Goal: Information Seeking & Learning: Find specific fact

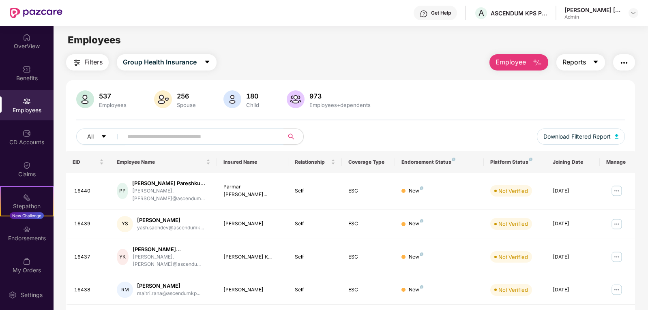
click at [598, 63] on icon "caret-down" at bounding box center [596, 62] width 6 height 6
click at [93, 63] on span "Filters" at bounding box center [93, 62] width 18 height 10
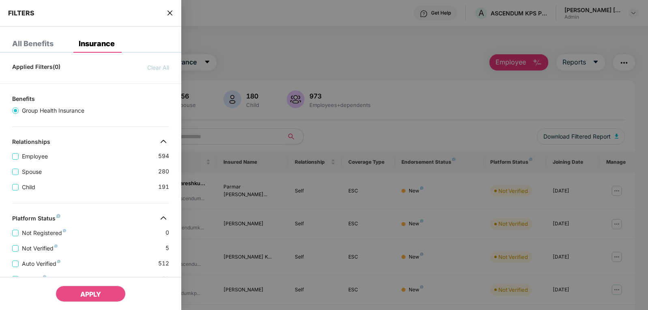
click at [313, 32] on div at bounding box center [324, 155] width 648 height 310
click at [172, 0] on div "FILTERS" at bounding box center [90, 13] width 181 height 27
click at [171, 11] on icon "close" at bounding box center [170, 13] width 6 height 6
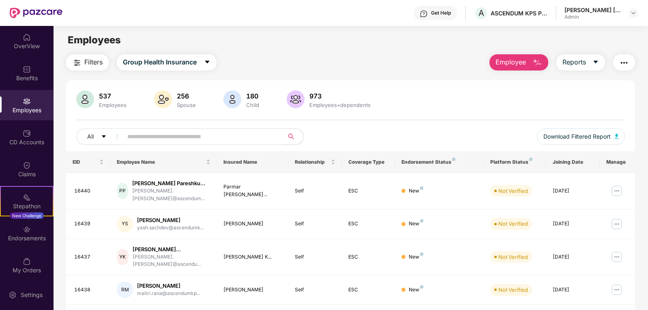
click at [520, 62] on span "Employee" at bounding box center [511, 62] width 30 height 10
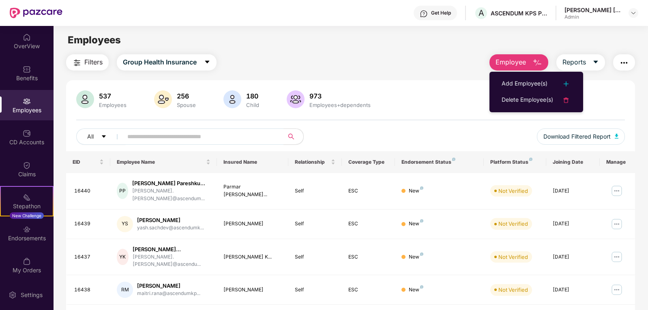
click at [349, 63] on div "Filters Group Health Insurance Employee Reports" at bounding box center [351, 62] width 570 height 16
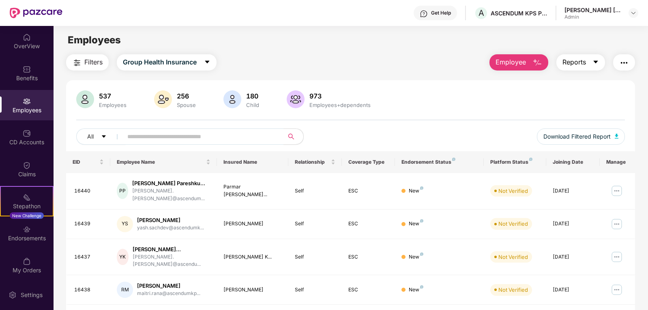
click at [581, 61] on span "Reports" at bounding box center [575, 62] width 24 height 10
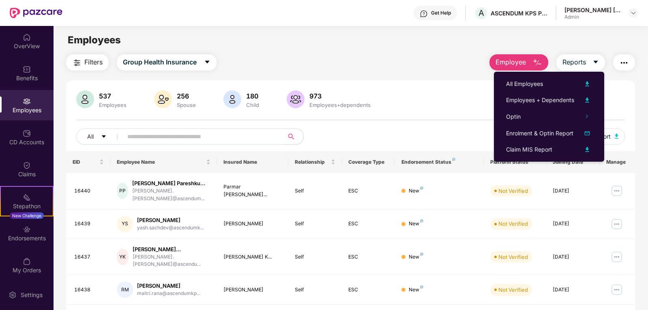
click at [524, 84] on div "All Employees" at bounding box center [524, 84] width 37 height 9
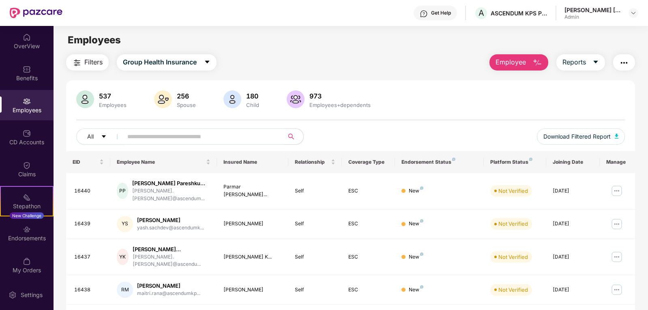
click at [187, 134] on input "text" at bounding box center [200, 137] width 146 height 12
click at [157, 137] on input "text" at bounding box center [200, 137] width 146 height 12
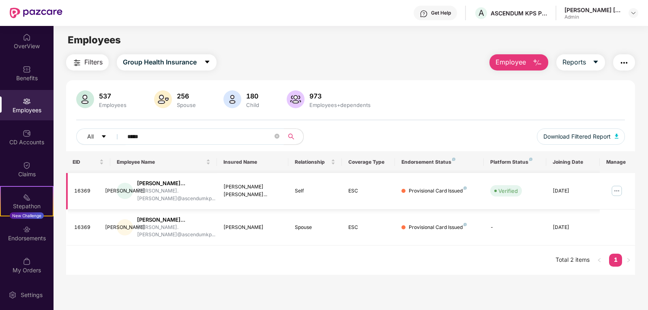
type input "*****"
click at [124, 189] on div "[PERSON_NAME]" at bounding box center [125, 191] width 16 height 16
click at [175, 185] on div "[PERSON_NAME]..." at bounding box center [176, 184] width 78 height 8
click at [262, 185] on div "[PERSON_NAME] [PERSON_NAME]..." at bounding box center [253, 190] width 58 height 15
click at [317, 187] on div "Self" at bounding box center [315, 191] width 41 height 8
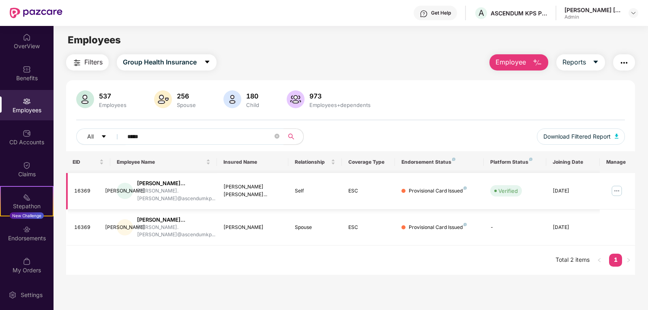
click at [405, 187] on div "Provisional Card Issued" at bounding box center [440, 191] width 76 height 8
click at [617, 190] on img at bounding box center [616, 191] width 13 height 13
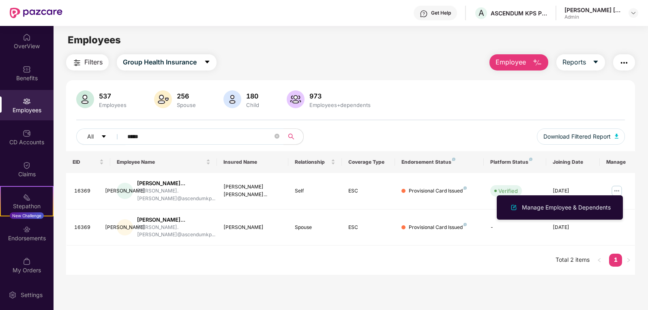
click at [483, 257] on div "EID Employee Name Insured Name Relationship Coverage Type Endorsement Status Pl…" at bounding box center [351, 213] width 570 height 124
